Goal: Check status: Check status

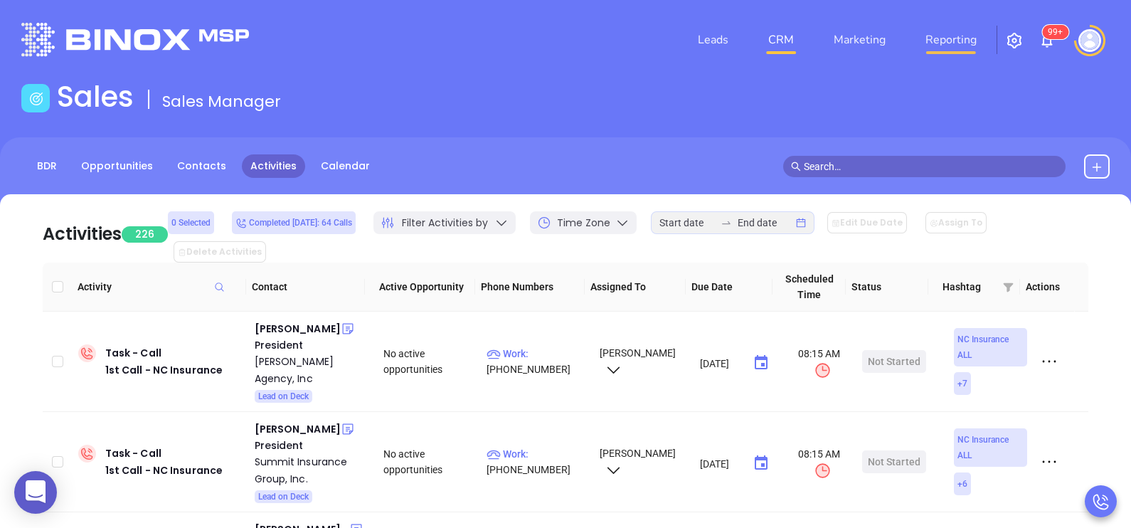
click at [943, 46] on link "Reporting" at bounding box center [951, 40] width 63 height 28
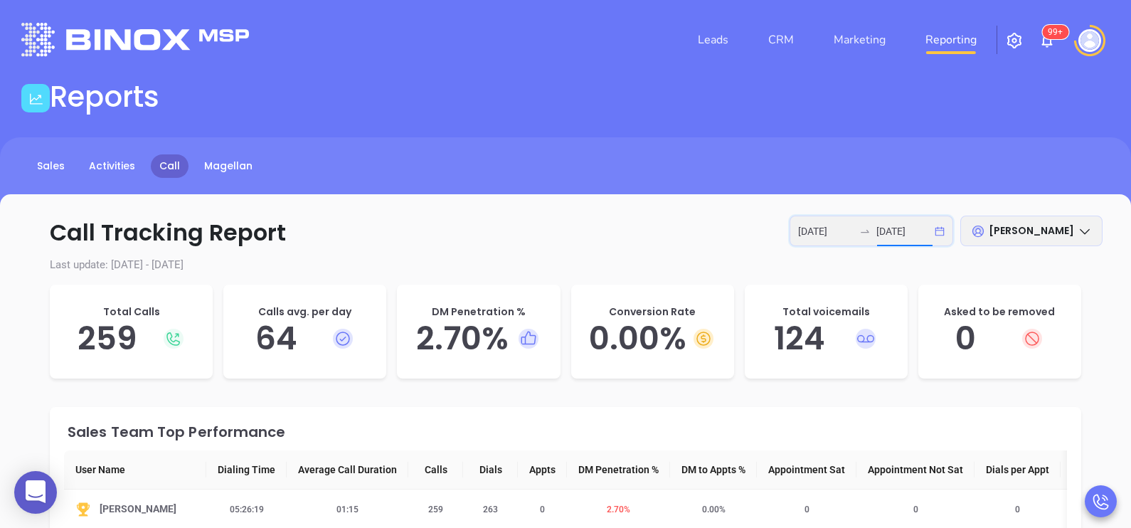
click at [910, 235] on input "[DATE]" at bounding box center [903, 231] width 55 height 16
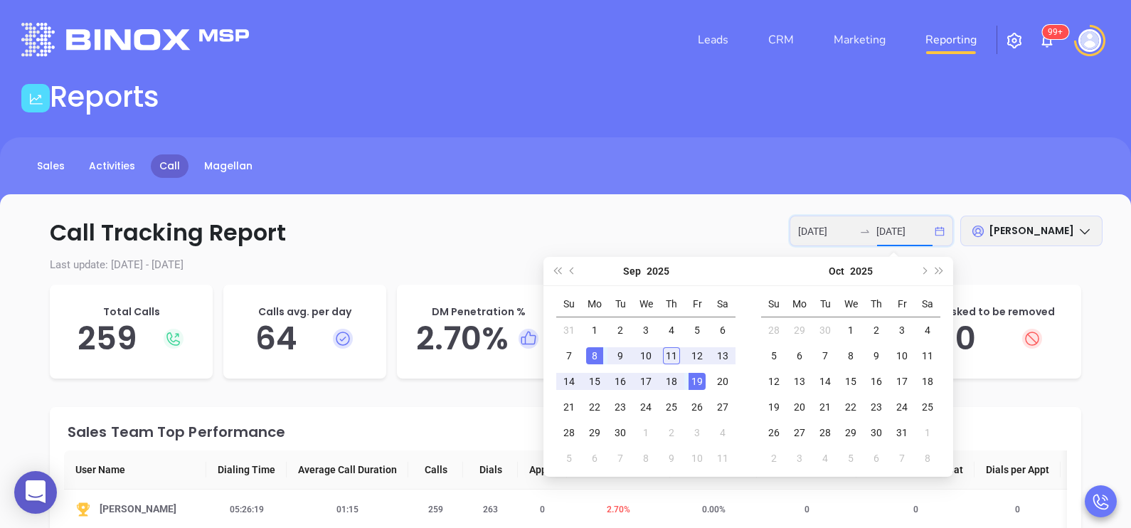
type input "[DATE]"
click at [595, 361] on div "8" at bounding box center [594, 355] width 17 height 17
click at [671, 359] on div "11" at bounding box center [671, 355] width 17 height 17
type input "[DATE]"
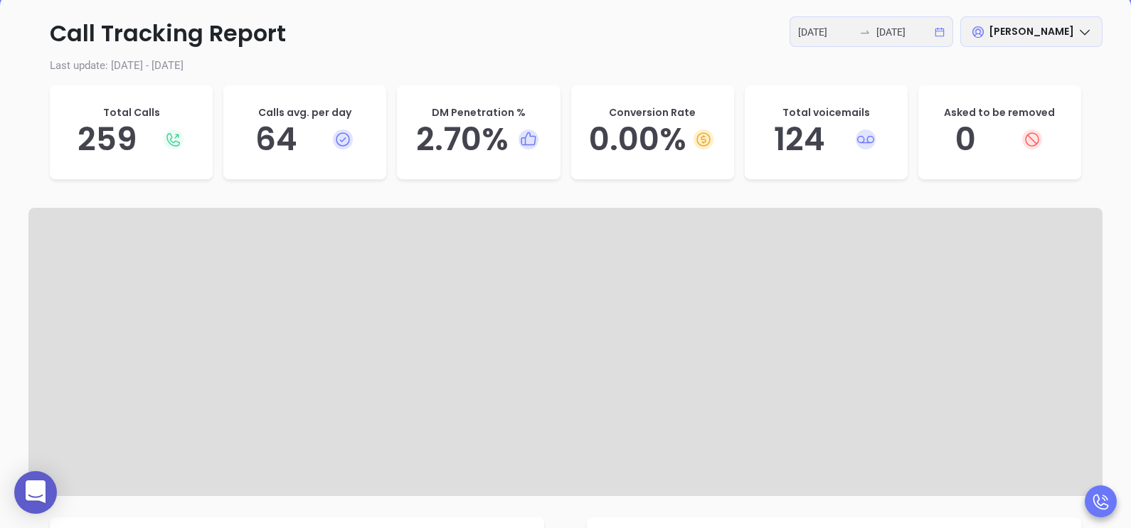
scroll to position [213, 0]
